Goal: Book appointment/travel/reservation

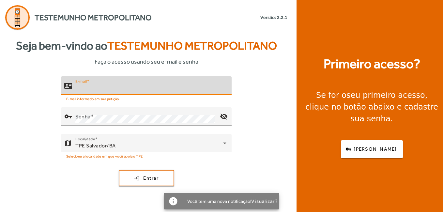
click at [146, 85] on input "E-mail" at bounding box center [150, 88] width 151 height 8
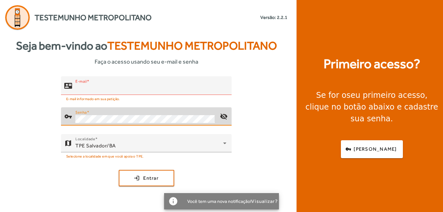
type input "**********"
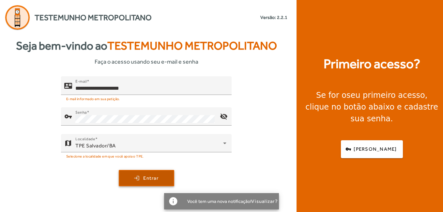
click at [143, 178] on span "Entrar" at bounding box center [150, 177] width 15 height 7
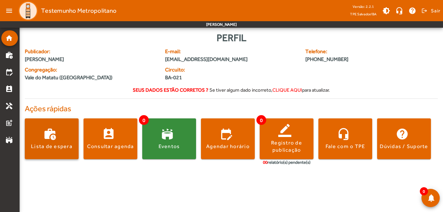
click at [46, 148] on div "Lista de espera" at bounding box center [51, 146] width 41 height 7
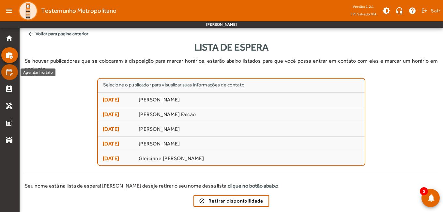
click at [6, 72] on mat-icon "edit_calendar" at bounding box center [9, 72] width 8 height 8
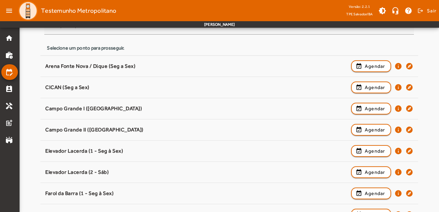
scroll to position [64, 0]
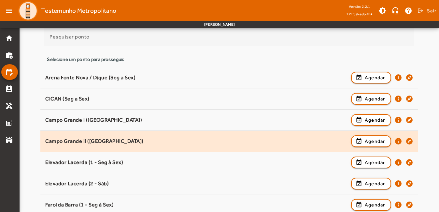
click at [119, 146] on div "Campo Grande II ([GEOGRAPHIC_DATA]) event_available Agendar info explore" at bounding box center [229, 141] width 368 height 14
click at [369, 144] on span "Agendar" at bounding box center [375, 141] width 21 height 8
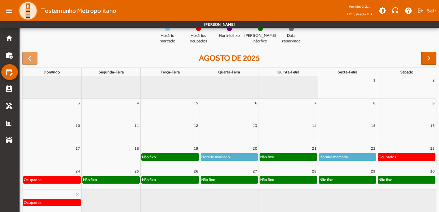
scroll to position [77, 0]
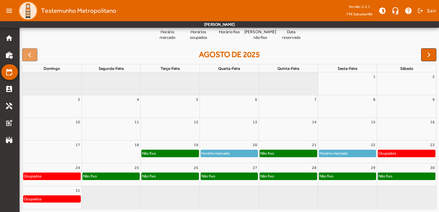
click at [286, 155] on div "Não fixo" at bounding box center [288, 153] width 57 height 7
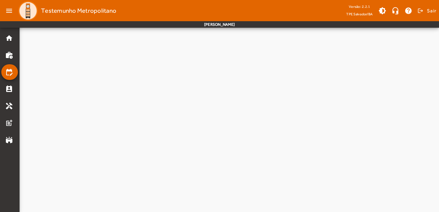
scroll to position [0, 0]
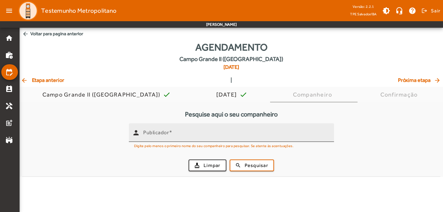
click at [235, 134] on input "Publicador" at bounding box center [235, 135] width 185 height 8
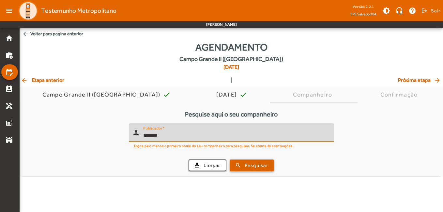
type input "*******"
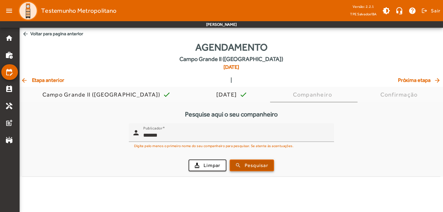
click at [254, 170] on span "submit" at bounding box center [251, 165] width 43 height 16
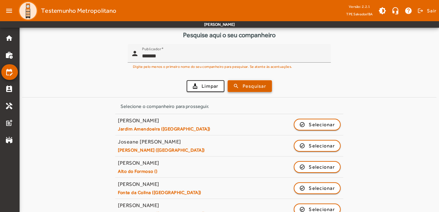
scroll to position [98, 0]
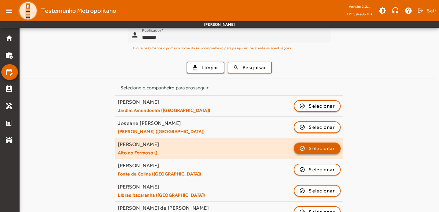
click at [318, 152] on span "Selecionar" at bounding box center [322, 148] width 26 height 8
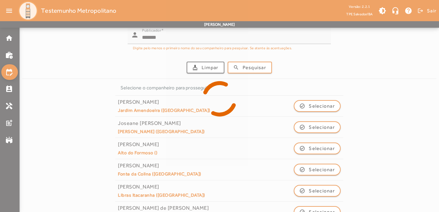
scroll to position [0, 0]
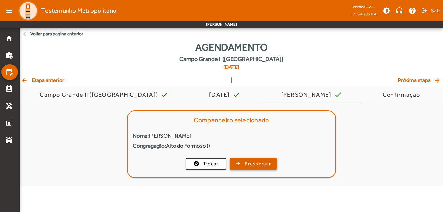
click at [268, 164] on span "Prosseguir" at bounding box center [257, 163] width 26 height 7
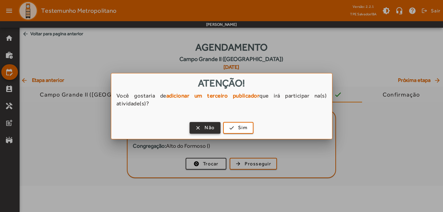
click at [203, 125] on span "button" at bounding box center [205, 128] width 30 height 16
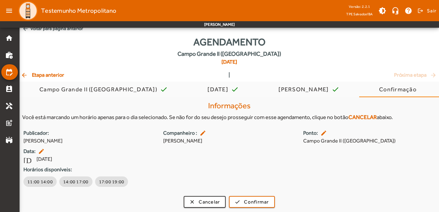
scroll to position [6, 0]
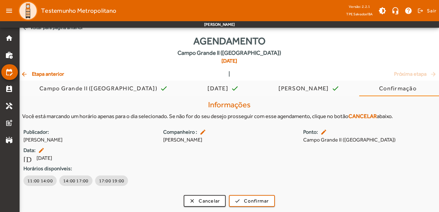
click at [142, 4] on mat-toolbar-row "menu Testemunho Metropolitano Versão: 2.2.1 TPE Salvador/BA brightness_medium h…" at bounding box center [219, 10] width 439 height 21
click at [216, 199] on span "Cancelar" at bounding box center [209, 200] width 21 height 7
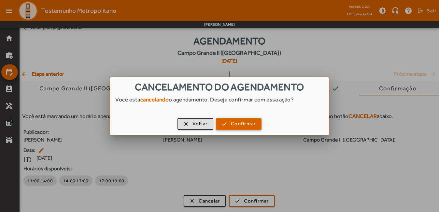
click at [238, 127] on span "Confirmar" at bounding box center [243, 123] width 25 height 7
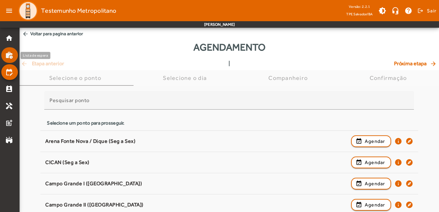
click at [9, 57] on mat-icon "work_history" at bounding box center [9, 55] width 8 height 8
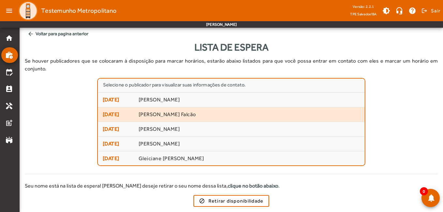
click at [141, 111] on span "[PERSON_NAME] Falcão" at bounding box center [248, 114] width 221 height 7
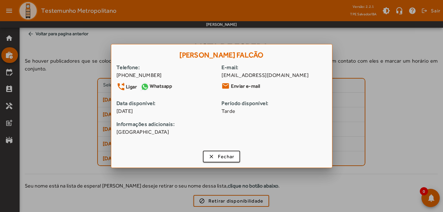
click at [158, 84] on link "Whatsapp" at bounding box center [156, 87] width 32 height 10
click at [224, 156] on span "Fechar" at bounding box center [226, 156] width 17 height 7
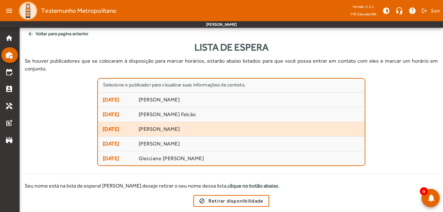
click at [195, 126] on span "[PERSON_NAME]" at bounding box center [248, 129] width 221 height 7
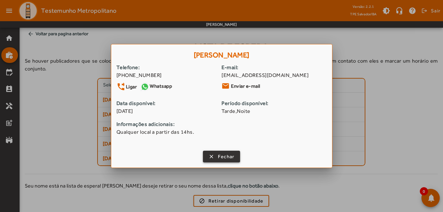
click at [227, 157] on span "Fechar" at bounding box center [226, 156] width 17 height 7
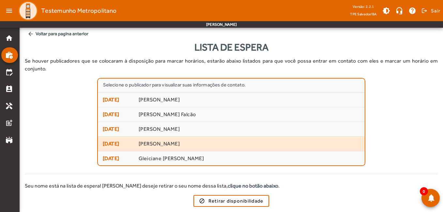
click at [157, 140] on span "[PERSON_NAME]" at bounding box center [248, 143] width 221 height 7
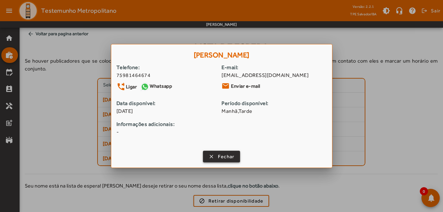
click at [227, 157] on span "Fechar" at bounding box center [226, 156] width 17 height 7
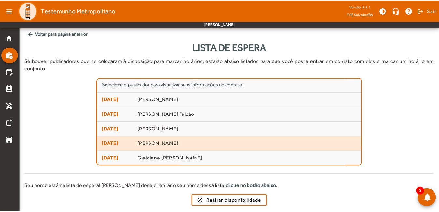
scroll to position [15, 0]
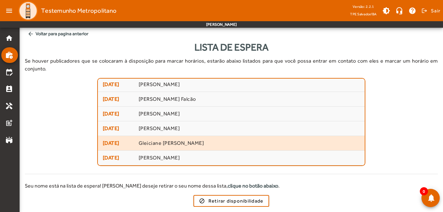
click at [185, 140] on span "Gleiciane [PERSON_NAME]" at bounding box center [248, 143] width 221 height 7
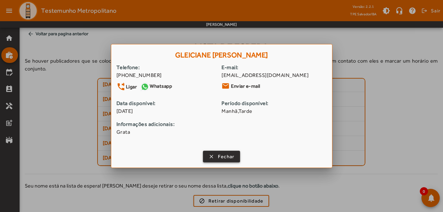
click at [226, 155] on span "Fechar" at bounding box center [226, 156] width 17 height 7
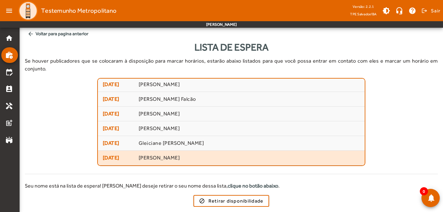
click at [174, 154] on span "[PERSON_NAME]" at bounding box center [248, 157] width 221 height 7
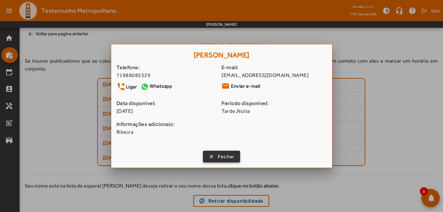
click at [217, 159] on span "button" at bounding box center [221, 157] width 36 height 16
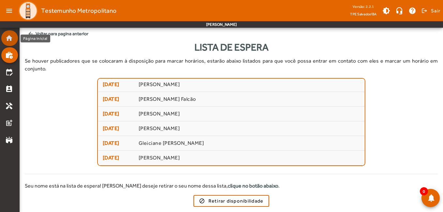
click at [12, 42] on mat-list-item "home" at bounding box center [9, 38] width 17 height 16
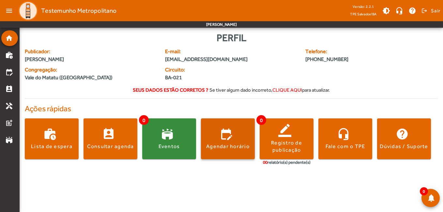
click at [241, 142] on span at bounding box center [228, 139] width 54 height 16
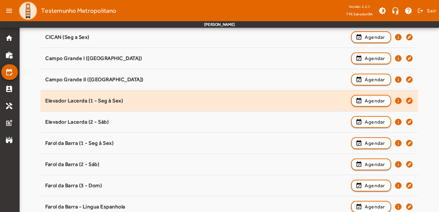
scroll to position [130, 0]
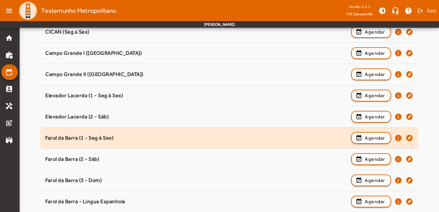
click at [85, 135] on div "Farol da Barra (1 - Seg à Sex)" at bounding box center [196, 138] width 302 height 7
click at [383, 140] on span "Agendar" at bounding box center [375, 138] width 21 height 8
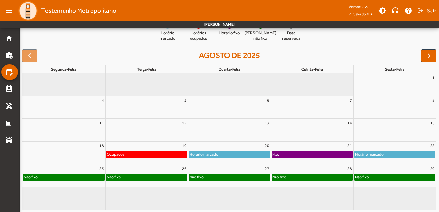
scroll to position [77, 0]
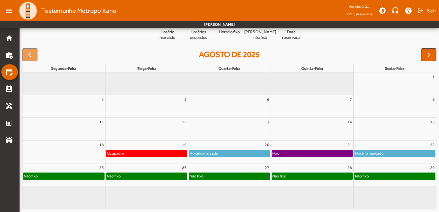
click at [314, 153] on div "Fixo" at bounding box center [312, 153] width 80 height 7
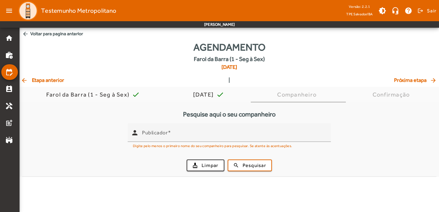
scroll to position [0, 0]
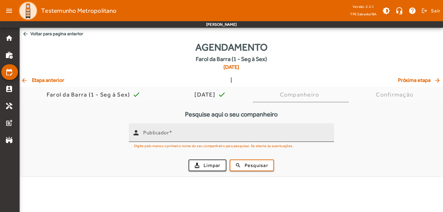
click at [241, 140] on div "Publicador" at bounding box center [235, 132] width 185 height 19
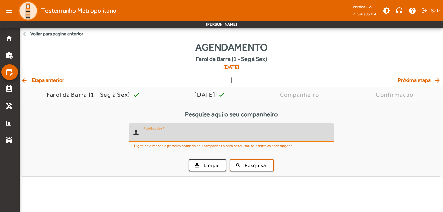
click at [244, 133] on input "Publicador" at bounding box center [235, 135] width 185 height 8
type input "**********"
click at [229, 159] on button "search Pesquisar" at bounding box center [251, 165] width 44 height 12
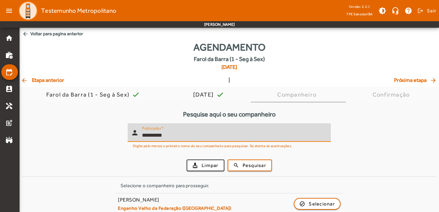
scroll to position [29, 0]
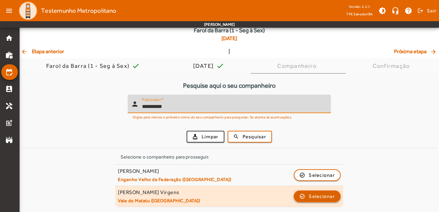
click at [325, 199] on span "Selecionar" at bounding box center [322, 196] width 26 height 8
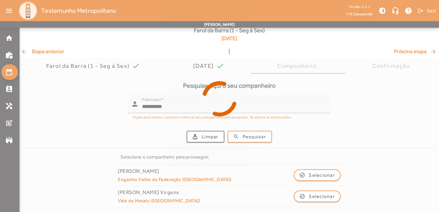
scroll to position [0, 0]
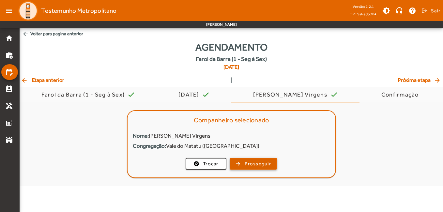
click at [253, 167] on span "Prosseguir" at bounding box center [257, 163] width 26 height 7
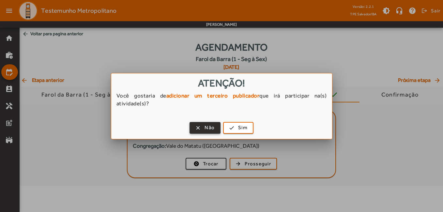
click at [211, 128] on span "Não" at bounding box center [209, 127] width 10 height 7
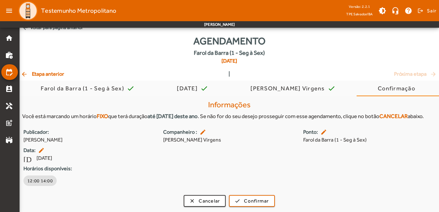
scroll to position [15, 0]
click at [204, 199] on span "Cancelar" at bounding box center [209, 200] width 21 height 7
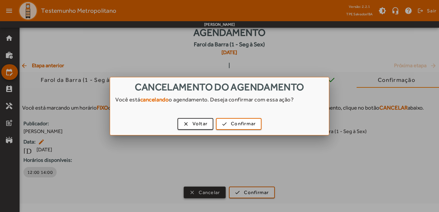
scroll to position [0, 0]
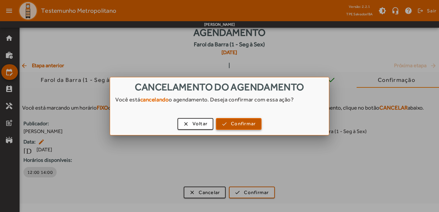
click at [240, 127] on span "Confirmar" at bounding box center [243, 123] width 25 height 7
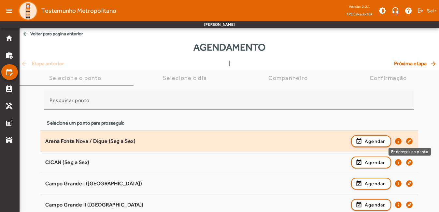
click at [411, 141] on mat-icon "explore" at bounding box center [410, 141] width 8 height 8
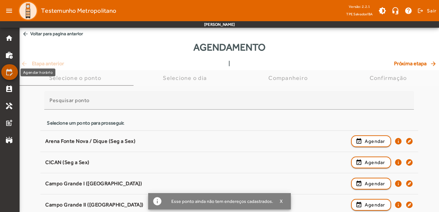
click at [7, 74] on mat-icon "edit_calendar" at bounding box center [9, 72] width 8 height 8
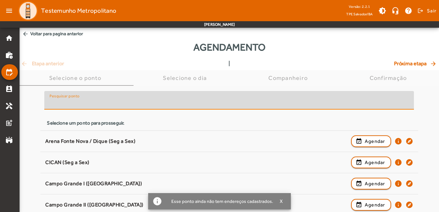
click at [90, 106] on input "Pesquisar ponto" at bounding box center [229, 103] width 359 height 8
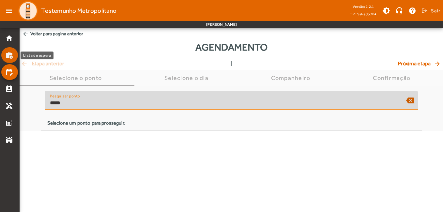
type input "*****"
click at [7, 57] on mat-icon "work_history" at bounding box center [9, 55] width 8 height 8
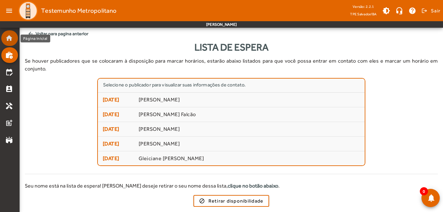
click at [9, 40] on mat-icon "home" at bounding box center [9, 38] width 8 height 8
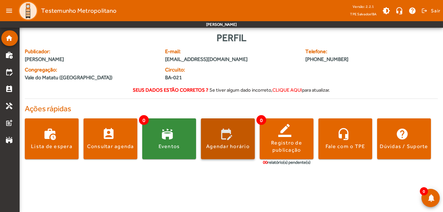
click at [240, 141] on span at bounding box center [228, 139] width 54 height 16
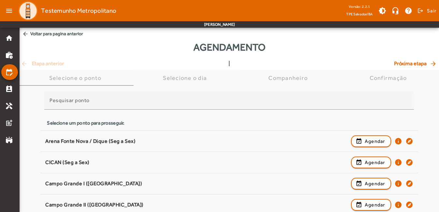
click at [197, 78] on div "Selecione o dia" at bounding box center [186, 78] width 47 height 7
click at [197, 71] on span "Selecione o dia" at bounding box center [186, 78] width 47 height 16
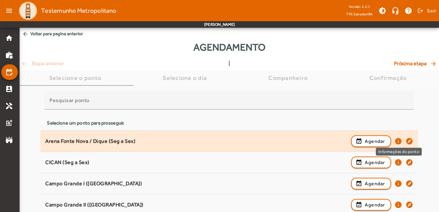
click at [398, 140] on mat-icon "info" at bounding box center [399, 141] width 8 height 8
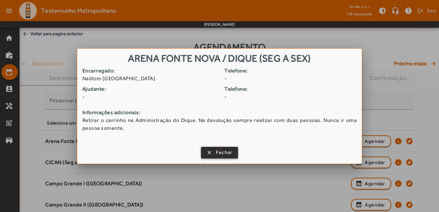
click at [225, 152] on span "Fechar" at bounding box center [224, 152] width 17 height 7
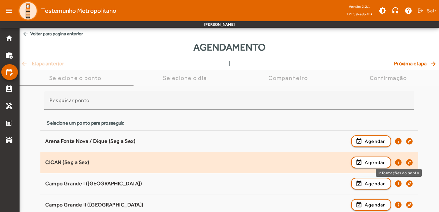
click at [401, 163] on mat-icon "info" at bounding box center [399, 162] width 8 height 8
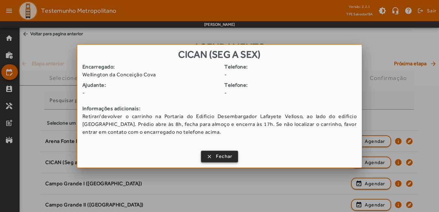
click at [224, 159] on span "Fechar" at bounding box center [224, 156] width 17 height 7
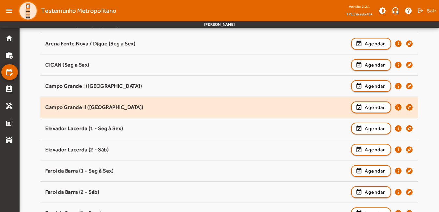
scroll to position [98, 0]
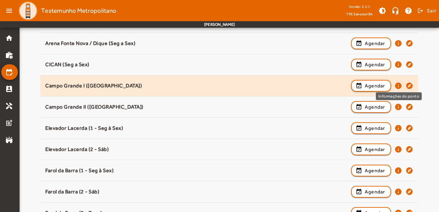
click at [400, 85] on mat-icon "info" at bounding box center [399, 86] width 8 height 8
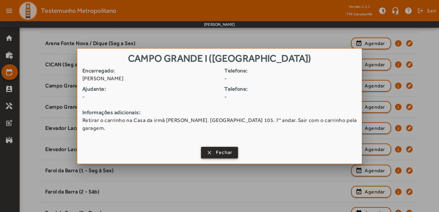
click at [223, 149] on span "Fechar" at bounding box center [224, 152] width 17 height 7
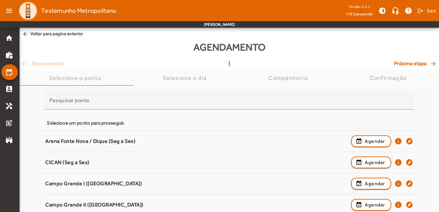
scroll to position [98, 0]
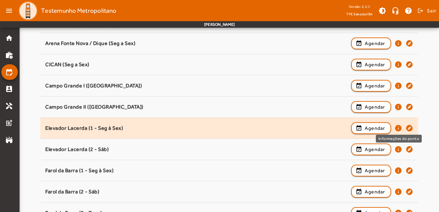
click at [400, 125] on mat-icon "info" at bounding box center [399, 128] width 8 height 8
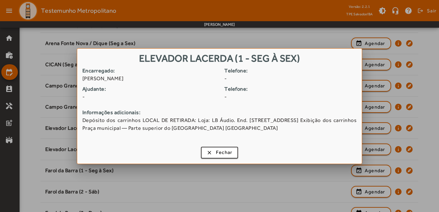
scroll to position [0, 0]
click at [212, 152] on span "button" at bounding box center [220, 153] width 36 height 16
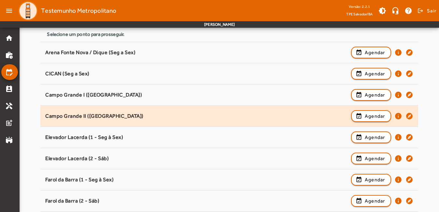
scroll to position [98, 0]
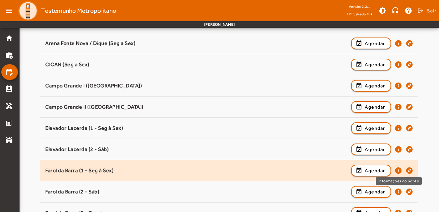
click at [399, 170] on mat-icon "info" at bounding box center [399, 171] width 8 height 8
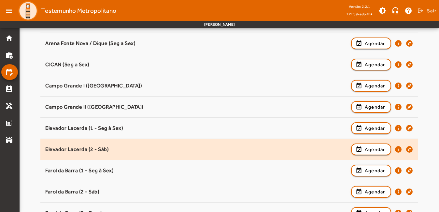
scroll to position [0, 0]
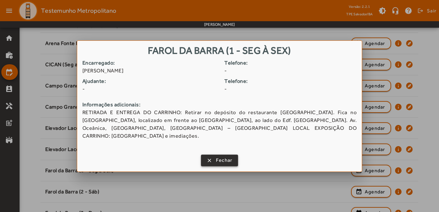
click at [215, 155] on span "button" at bounding box center [220, 161] width 36 height 16
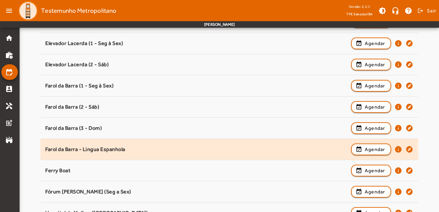
scroll to position [228, 0]
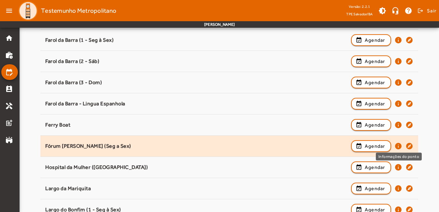
click at [398, 146] on mat-icon "info" at bounding box center [399, 146] width 8 height 8
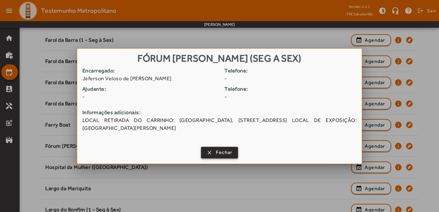
click at [221, 152] on span "Fechar" at bounding box center [224, 152] width 17 height 7
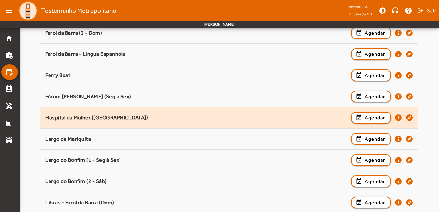
scroll to position [293, 0]
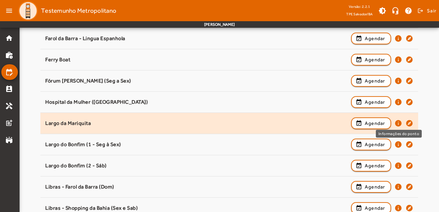
click at [398, 124] on mat-icon "info" at bounding box center [399, 123] width 8 height 8
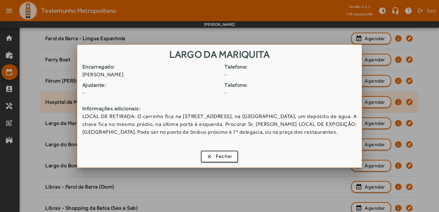
scroll to position [0, 0]
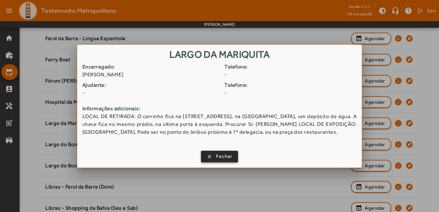
click at [228, 156] on span "Fechar" at bounding box center [224, 156] width 17 height 7
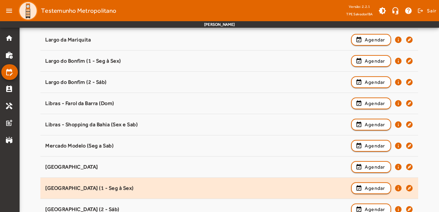
scroll to position [391, 0]
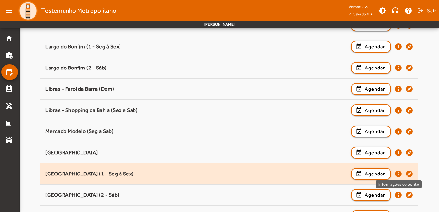
click at [399, 172] on mat-icon "info" at bounding box center [399, 174] width 8 height 8
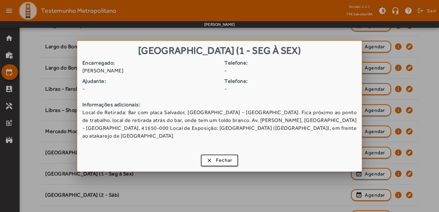
scroll to position [0, 0]
click at [222, 156] on span "Fechar" at bounding box center [224, 159] width 17 height 7
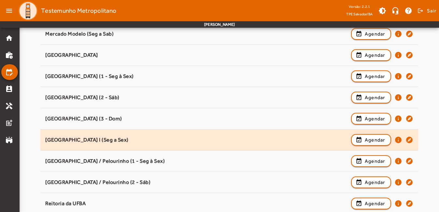
scroll to position [489, 0]
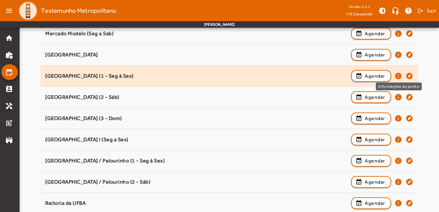
click at [397, 76] on mat-icon "info" at bounding box center [399, 76] width 8 height 8
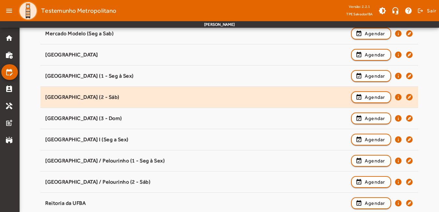
scroll to position [0, 0]
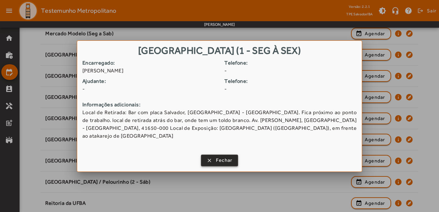
click at [220, 156] on span "Fechar" at bounding box center [224, 159] width 17 height 7
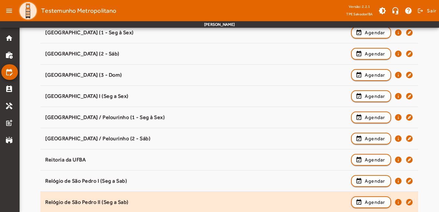
scroll to position [554, 0]
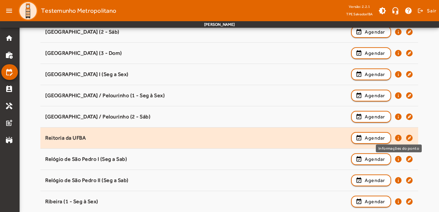
click at [401, 138] on mat-icon "info" at bounding box center [399, 138] width 8 height 8
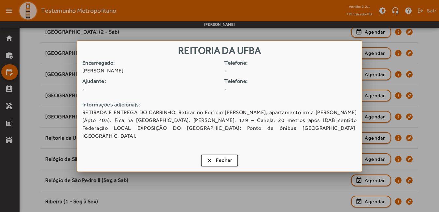
scroll to position [0, 0]
click at [227, 157] on span "Fechar" at bounding box center [224, 159] width 17 height 7
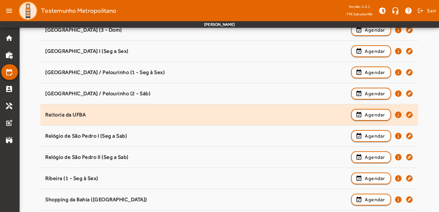
scroll to position [587, 0]
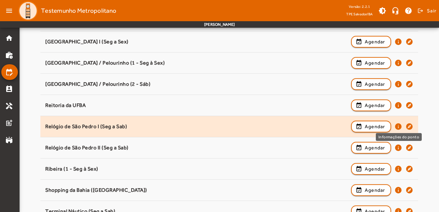
click at [398, 127] on mat-icon "info" at bounding box center [399, 127] width 8 height 8
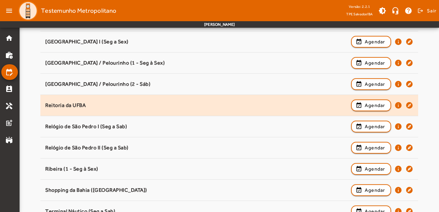
scroll to position [0, 0]
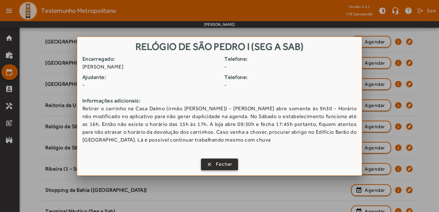
click at [231, 162] on span "Fechar" at bounding box center [224, 163] width 17 height 7
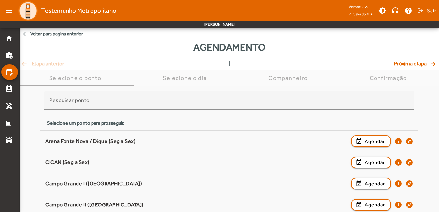
scroll to position [587, 0]
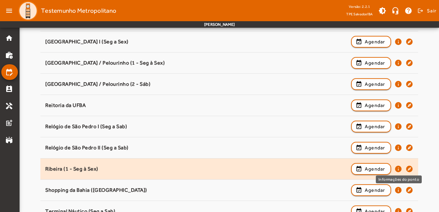
click at [399, 170] on mat-icon "info" at bounding box center [399, 169] width 8 height 8
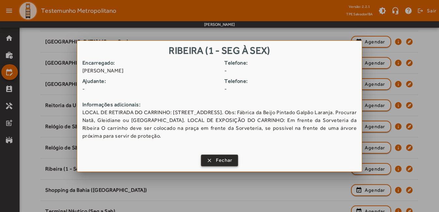
click at [220, 158] on span "Fechar" at bounding box center [224, 159] width 17 height 7
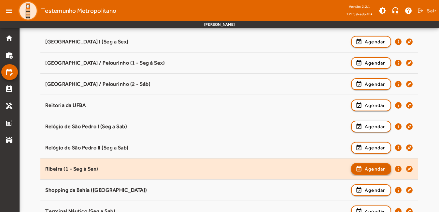
scroll to position [618, 0]
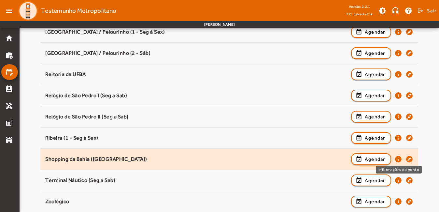
click at [398, 156] on mat-icon "info" at bounding box center [399, 159] width 8 height 8
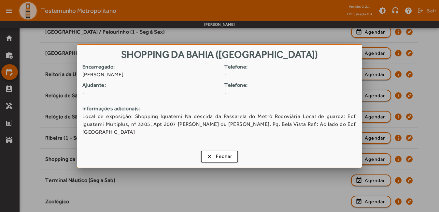
scroll to position [0, 0]
click at [223, 154] on span "Fechar" at bounding box center [224, 156] width 17 height 7
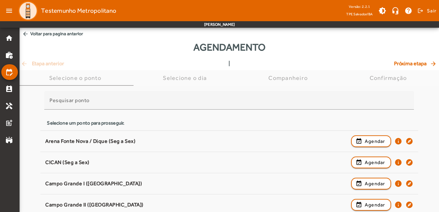
scroll to position [618, 0]
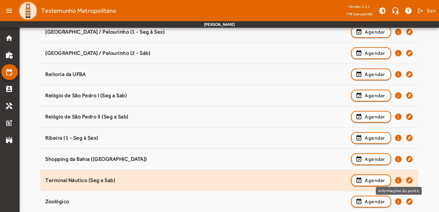
click at [400, 180] on mat-icon "info" at bounding box center [399, 180] width 8 height 8
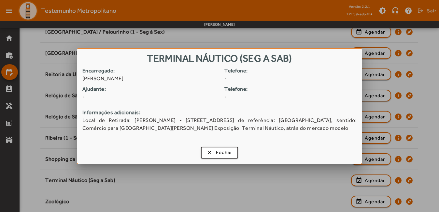
scroll to position [0, 0]
click at [222, 156] on span "Fechar" at bounding box center [224, 152] width 17 height 7
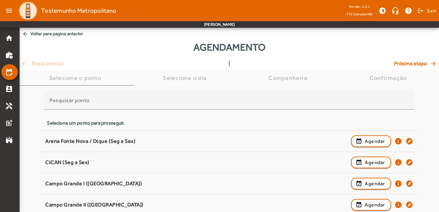
scroll to position [618, 0]
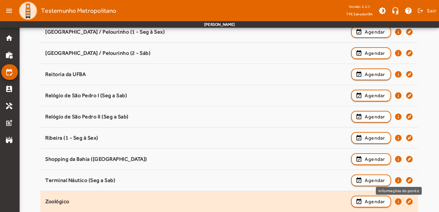
click at [401, 203] on mat-icon "info" at bounding box center [399, 201] width 8 height 8
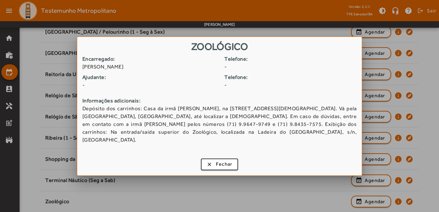
scroll to position [0, 0]
click at [221, 160] on span "Fechar" at bounding box center [224, 163] width 17 height 7
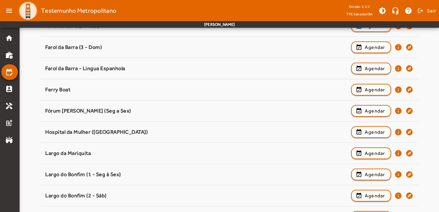
scroll to position [259, 0]
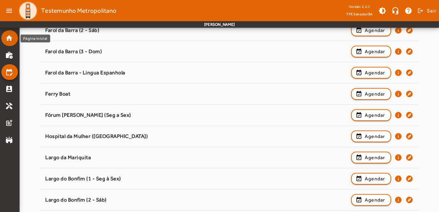
click at [8, 43] on mat-list-item "home" at bounding box center [9, 38] width 17 height 16
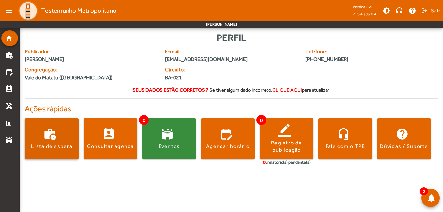
click at [66, 144] on div "Lista de espera" at bounding box center [51, 146] width 41 height 7
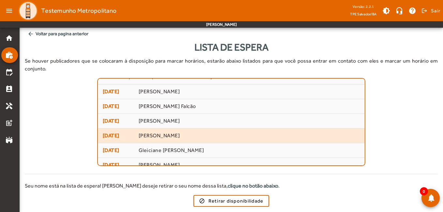
scroll to position [15, 0]
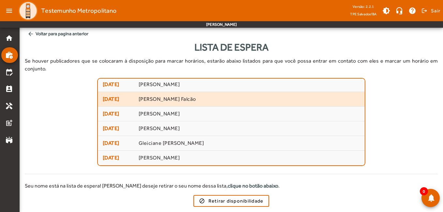
click at [169, 96] on span "[PERSON_NAME] Falcão" at bounding box center [248, 99] width 221 height 7
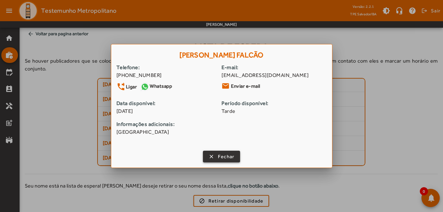
click at [226, 155] on span "Fechar" at bounding box center [226, 156] width 17 height 7
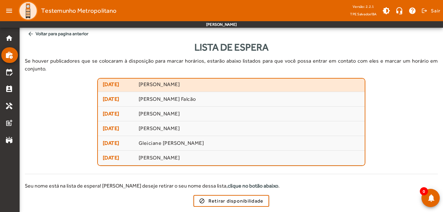
click at [153, 81] on span "[PERSON_NAME]" at bounding box center [248, 84] width 221 height 7
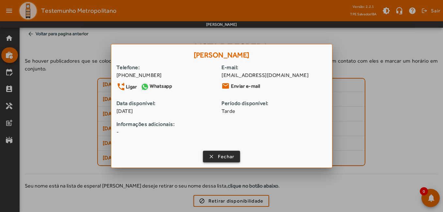
click at [231, 151] on span "button" at bounding box center [221, 157] width 36 height 16
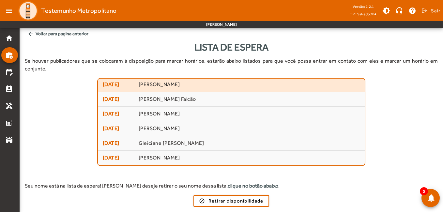
click at [161, 81] on span "[PERSON_NAME]" at bounding box center [248, 84] width 221 height 7
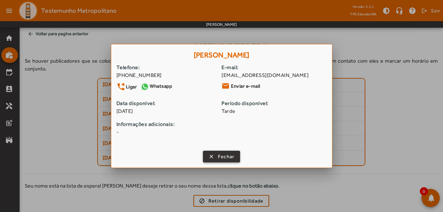
click at [227, 153] on span "Fechar" at bounding box center [226, 156] width 17 height 7
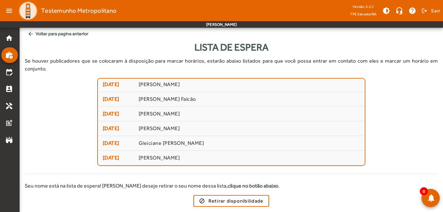
click at [46, 133] on div "Selecione o publicador para visualizar suas informações de contato. [DATE] [PER…" at bounding box center [231, 122] width 413 height 88
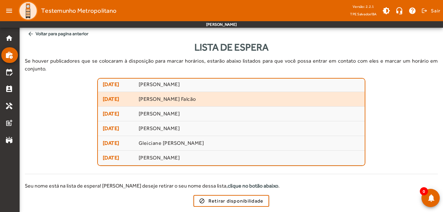
click at [142, 95] on span "[DATE] [PERSON_NAME]" at bounding box center [231, 99] width 257 height 8
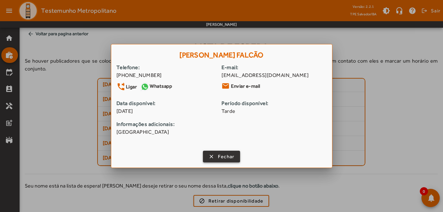
click at [231, 154] on span "Fechar" at bounding box center [226, 156] width 17 height 7
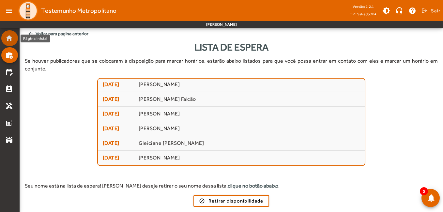
click at [7, 43] on mat-list-item "home" at bounding box center [9, 38] width 17 height 16
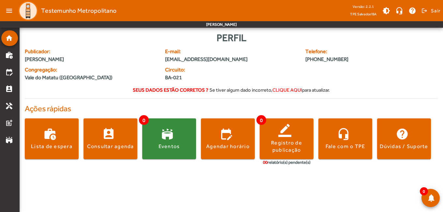
click at [148, 122] on span "0" at bounding box center [144, 120] width 10 height 10
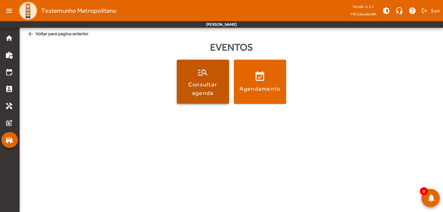
click at [207, 89] on div "Consultar agenda" at bounding box center [203, 88] width 50 height 16
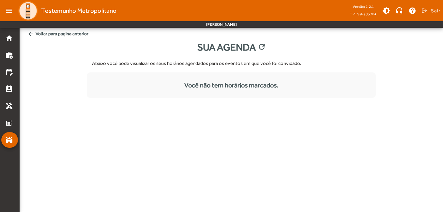
click at [32, 36] on mat-icon "arrow_back" at bounding box center [30, 34] width 7 height 7
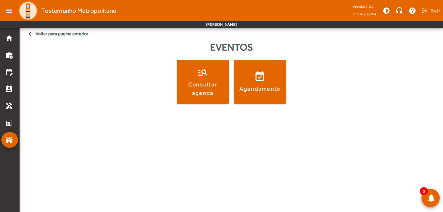
click at [32, 36] on mat-icon "arrow_back" at bounding box center [30, 34] width 7 height 7
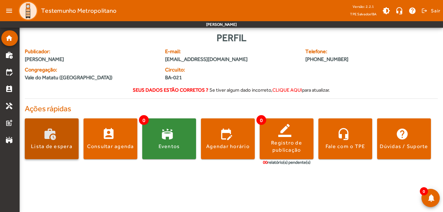
click at [41, 136] on span at bounding box center [52, 139] width 54 height 16
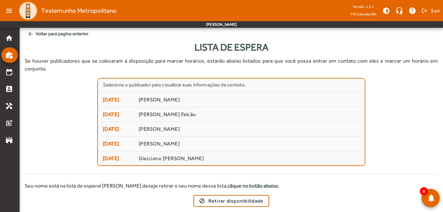
click at [71, 37] on span "arrow_back Voltar para pagina anterior" at bounding box center [231, 34] width 413 height 12
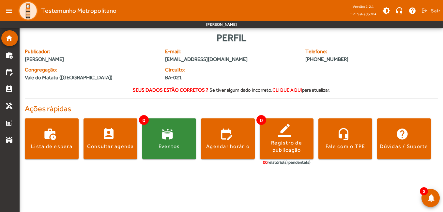
click at [81, 12] on span "Testemunho Metropolitano" at bounding box center [78, 11] width 75 height 10
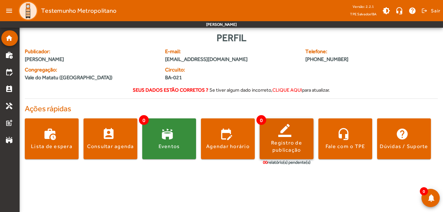
click at [278, 145] on div "Registro de publicação" at bounding box center [286, 146] width 54 height 15
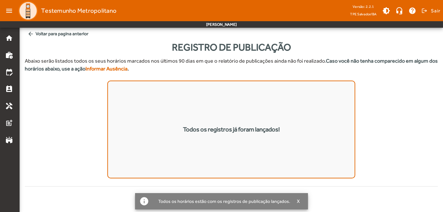
click at [33, 32] on mat-icon "arrow_back" at bounding box center [30, 34] width 7 height 7
